Goal: Check status

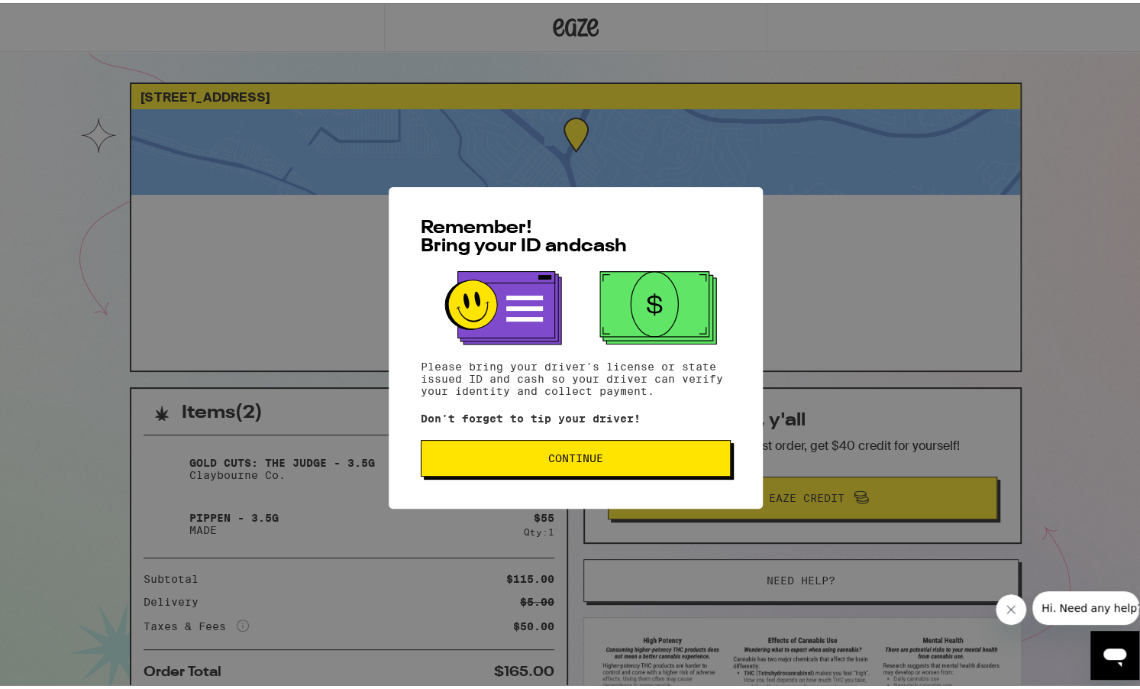
click at [636, 457] on span "Continue" at bounding box center [576, 455] width 284 height 11
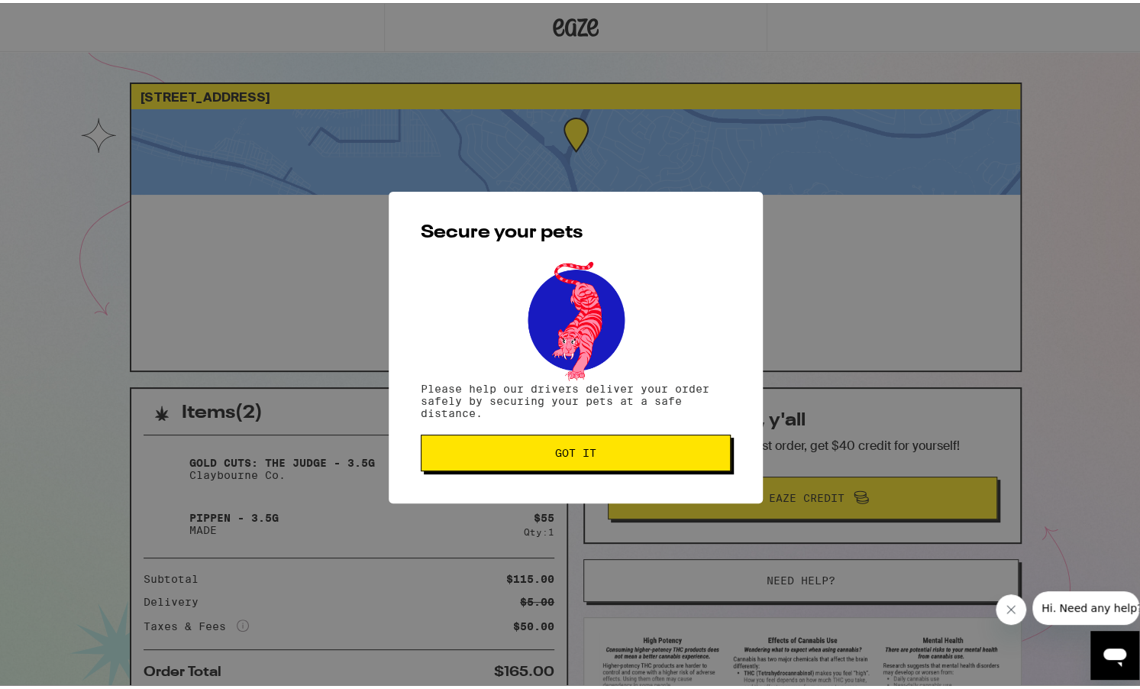
click at [635, 455] on span "Got it" at bounding box center [576, 449] width 284 height 11
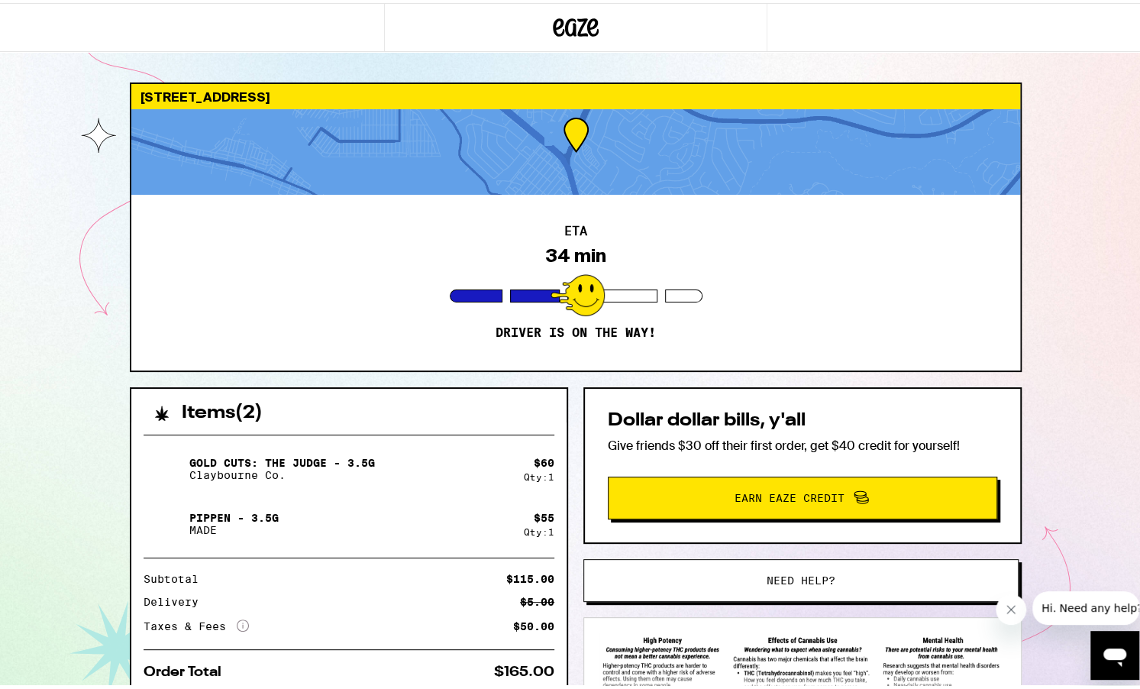
click at [778, 581] on span "Need help?" at bounding box center [800, 577] width 69 height 11
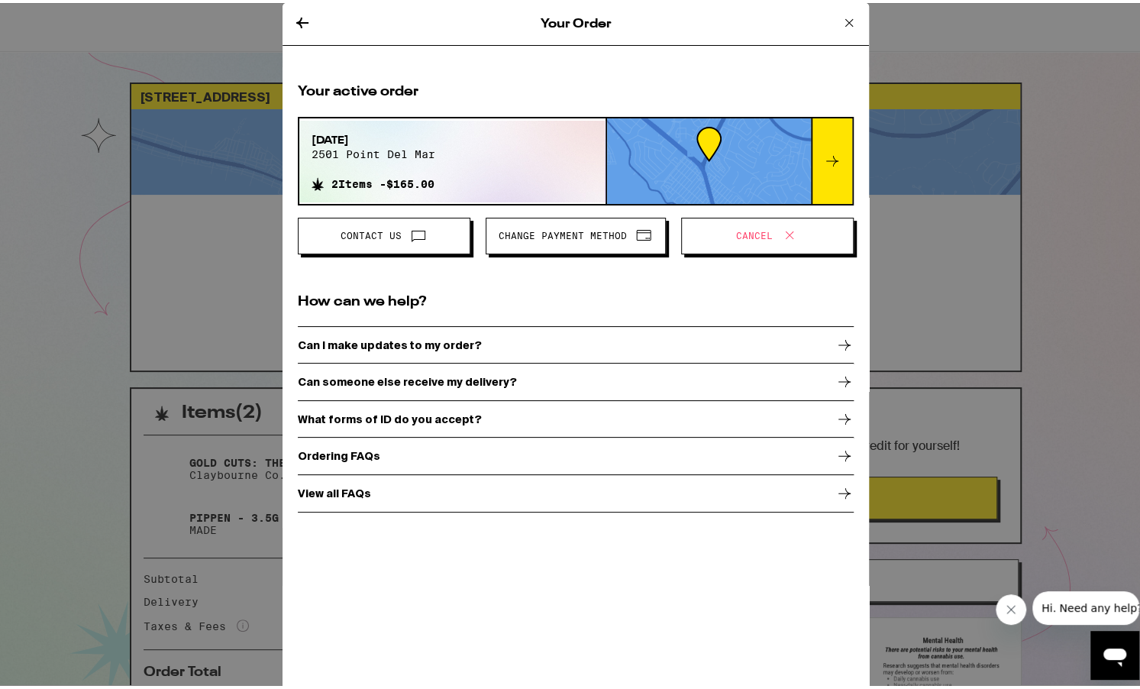
click at [98, 424] on div "Your Order Your active order [DATE] 2501 point del [DATE] Items - $165.00 Conta…" at bounding box center [575, 344] width 1151 height 689
click at [831, 166] on icon at bounding box center [832, 158] width 18 height 18
click at [823, 160] on icon at bounding box center [832, 158] width 18 height 18
click at [328, 495] on p "View all FAQs" at bounding box center [334, 490] width 73 height 12
click at [293, 22] on icon at bounding box center [302, 20] width 18 height 18
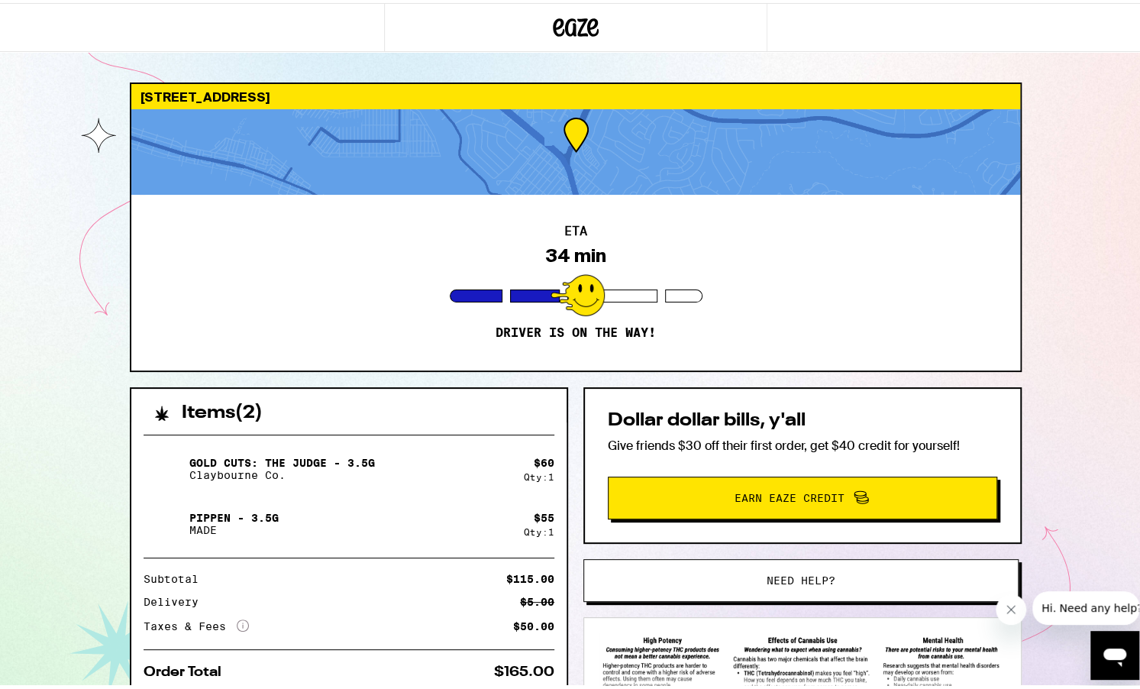
click at [777, 575] on span "Need help?" at bounding box center [800, 577] width 69 height 11
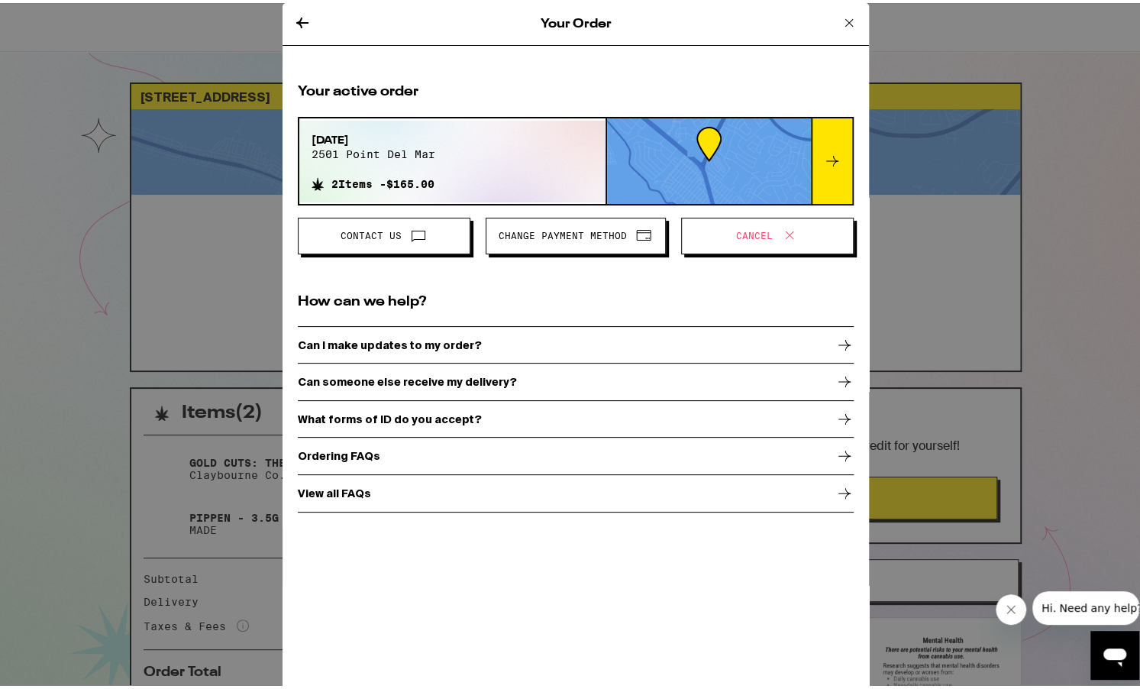
click at [846, 21] on icon at bounding box center [849, 20] width 8 height 8
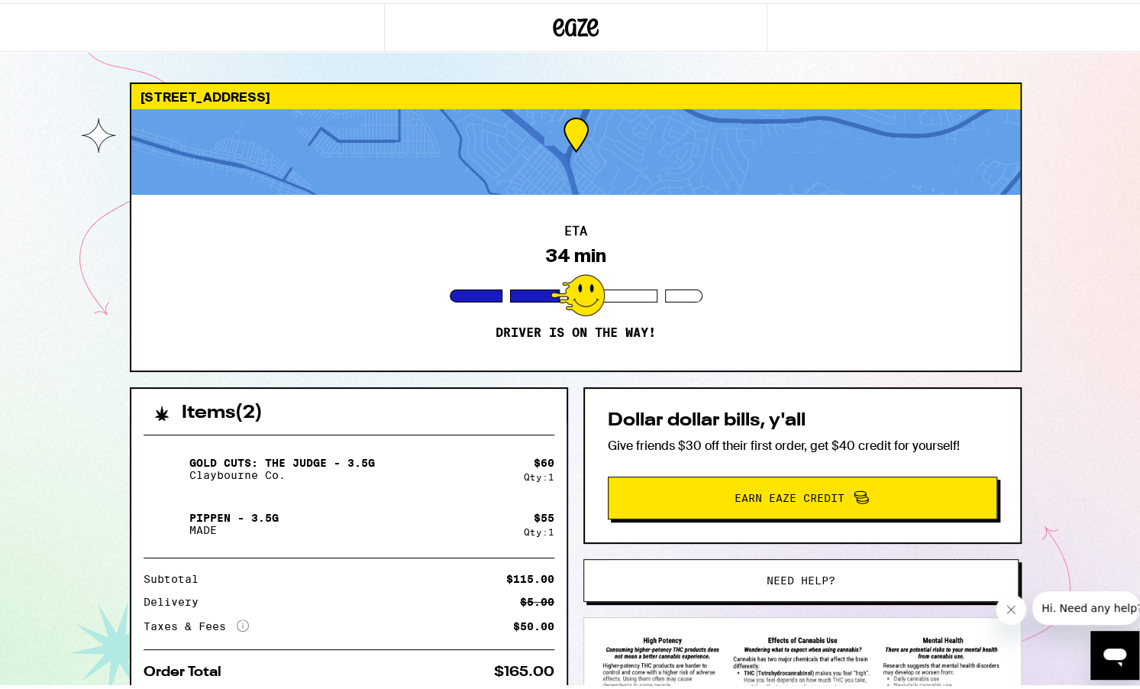
scroll to position [147, 0]
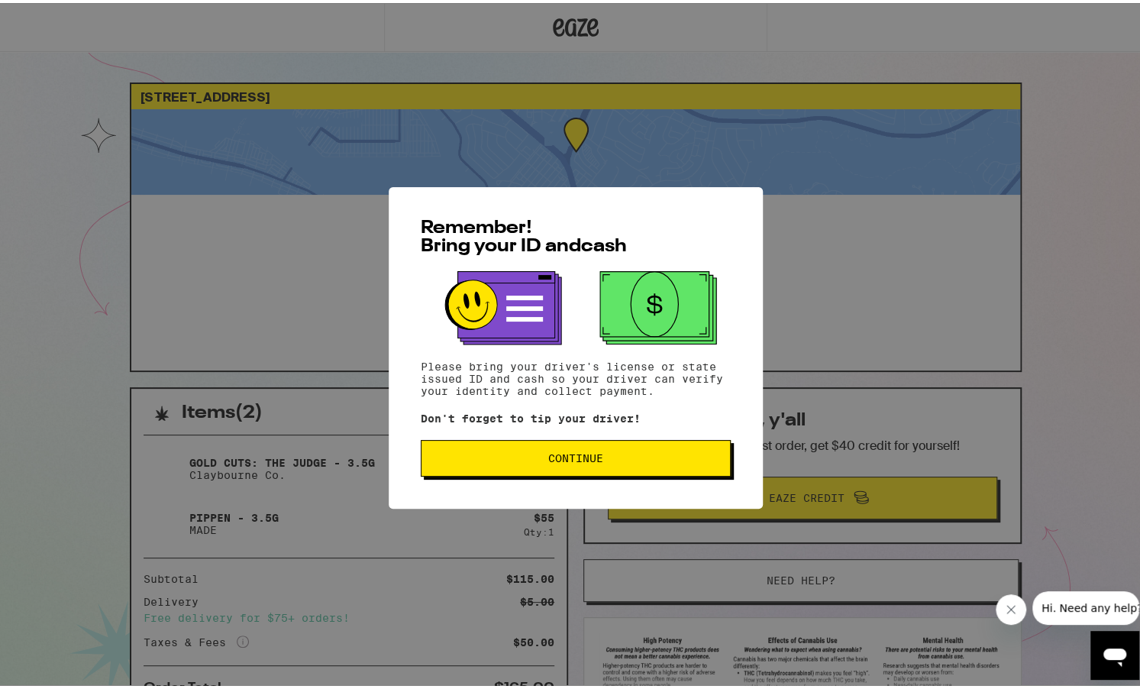
click at [606, 457] on span "Continue" at bounding box center [576, 455] width 284 height 11
